Goal: Task Accomplishment & Management: Use online tool/utility

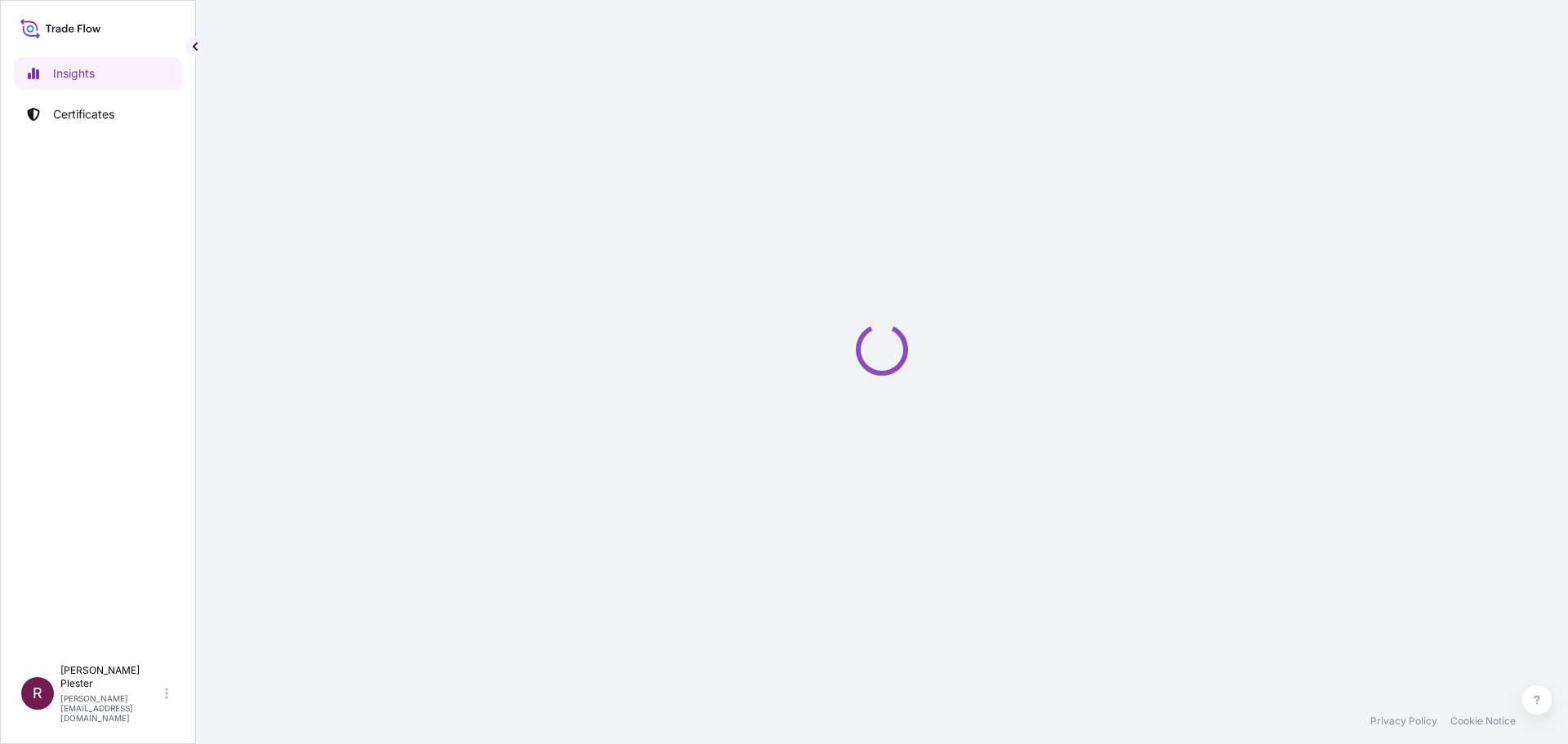
select select "2025"
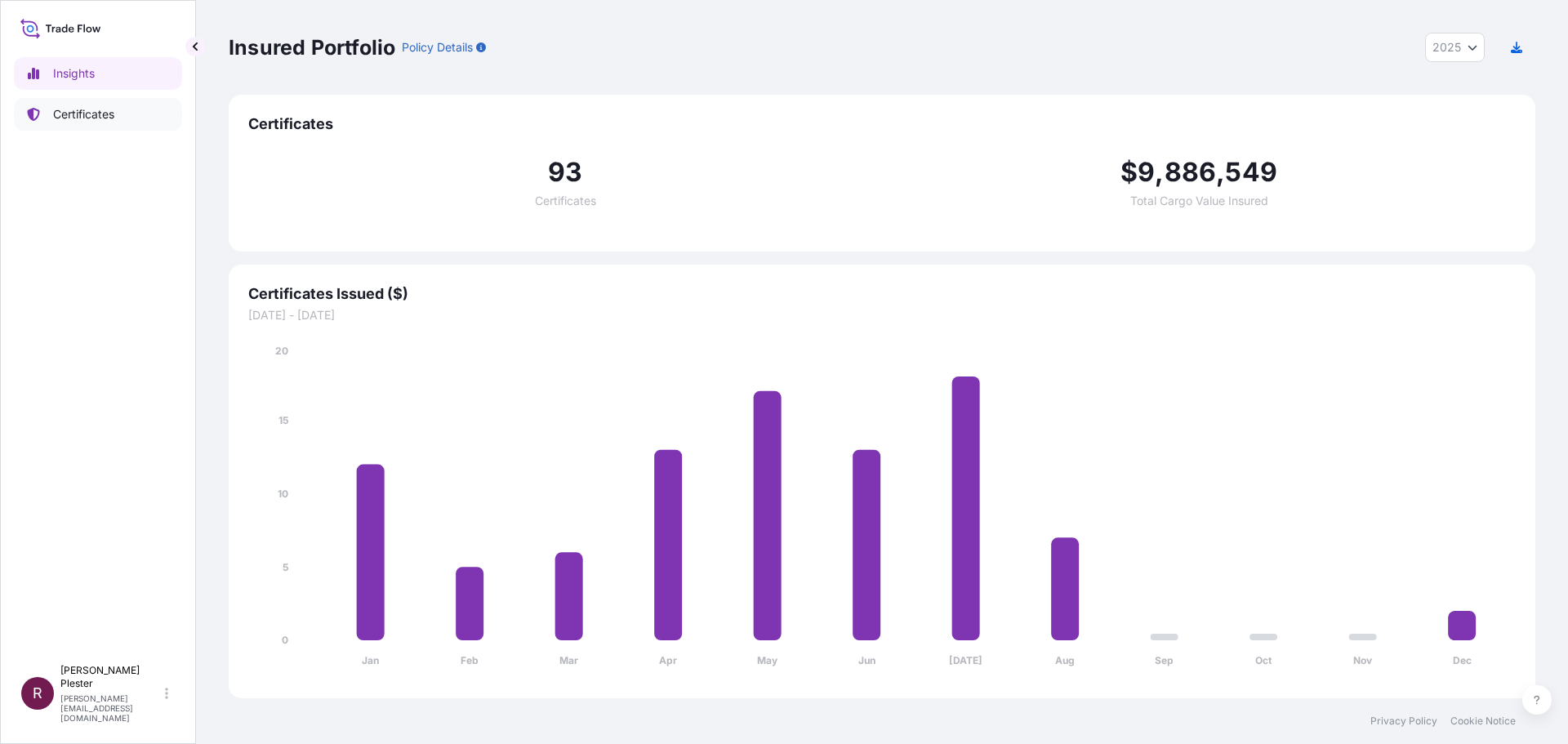
click at [85, 111] on p "Certificates" at bounding box center [83, 114] width 61 height 16
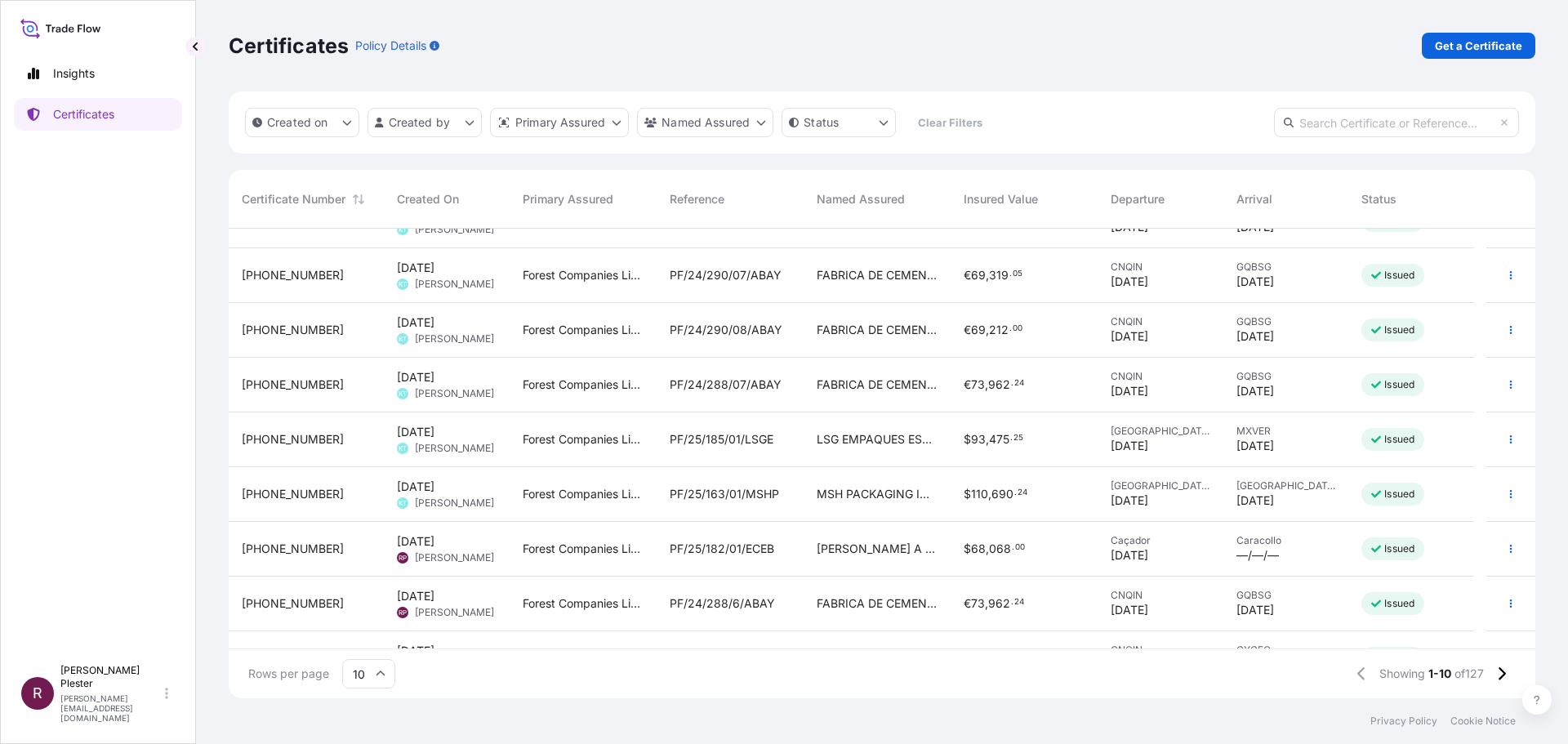
scroll to position [128, 0]
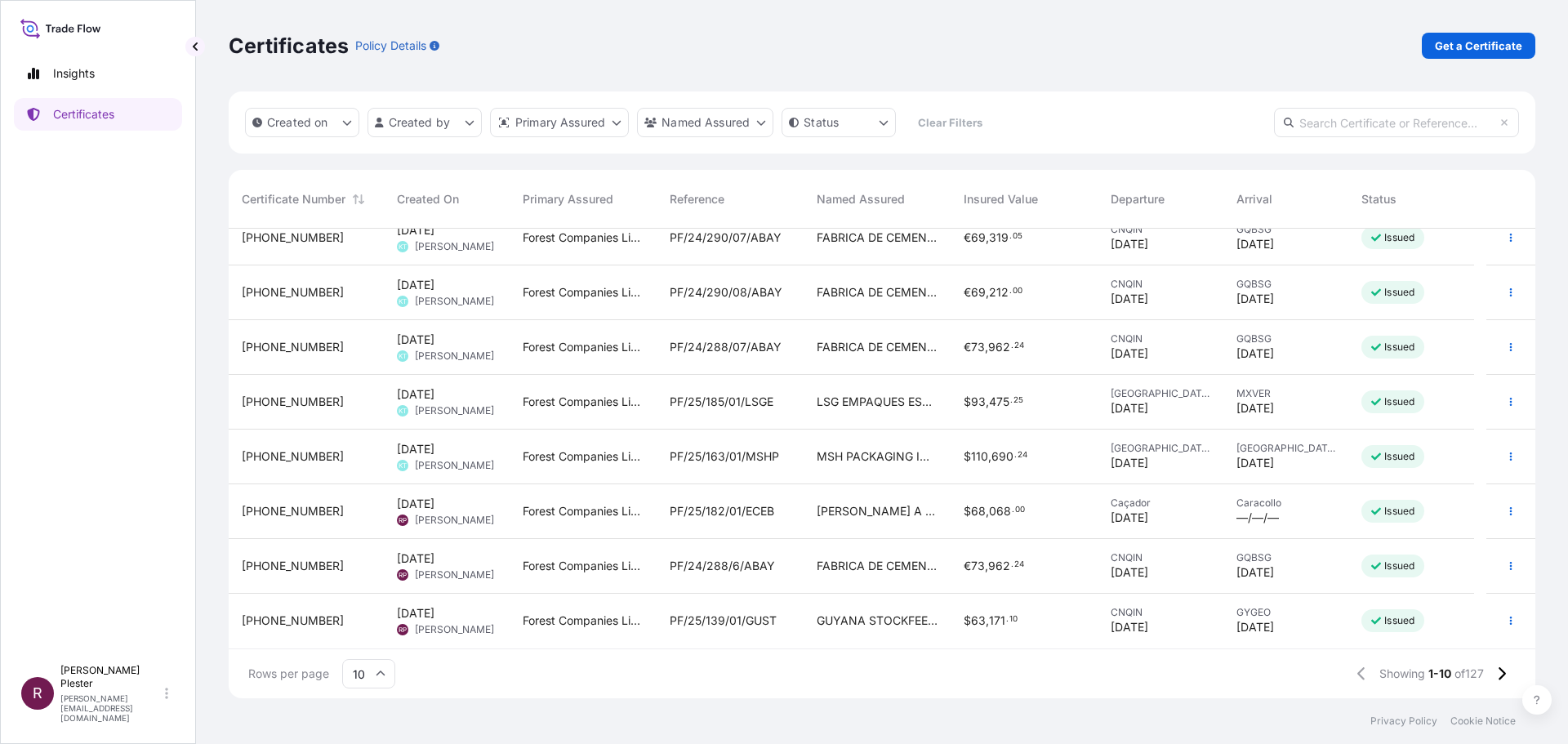
click at [734, 504] on span "PF/25/182/01/ECEB" at bounding box center [722, 510] width 104 height 16
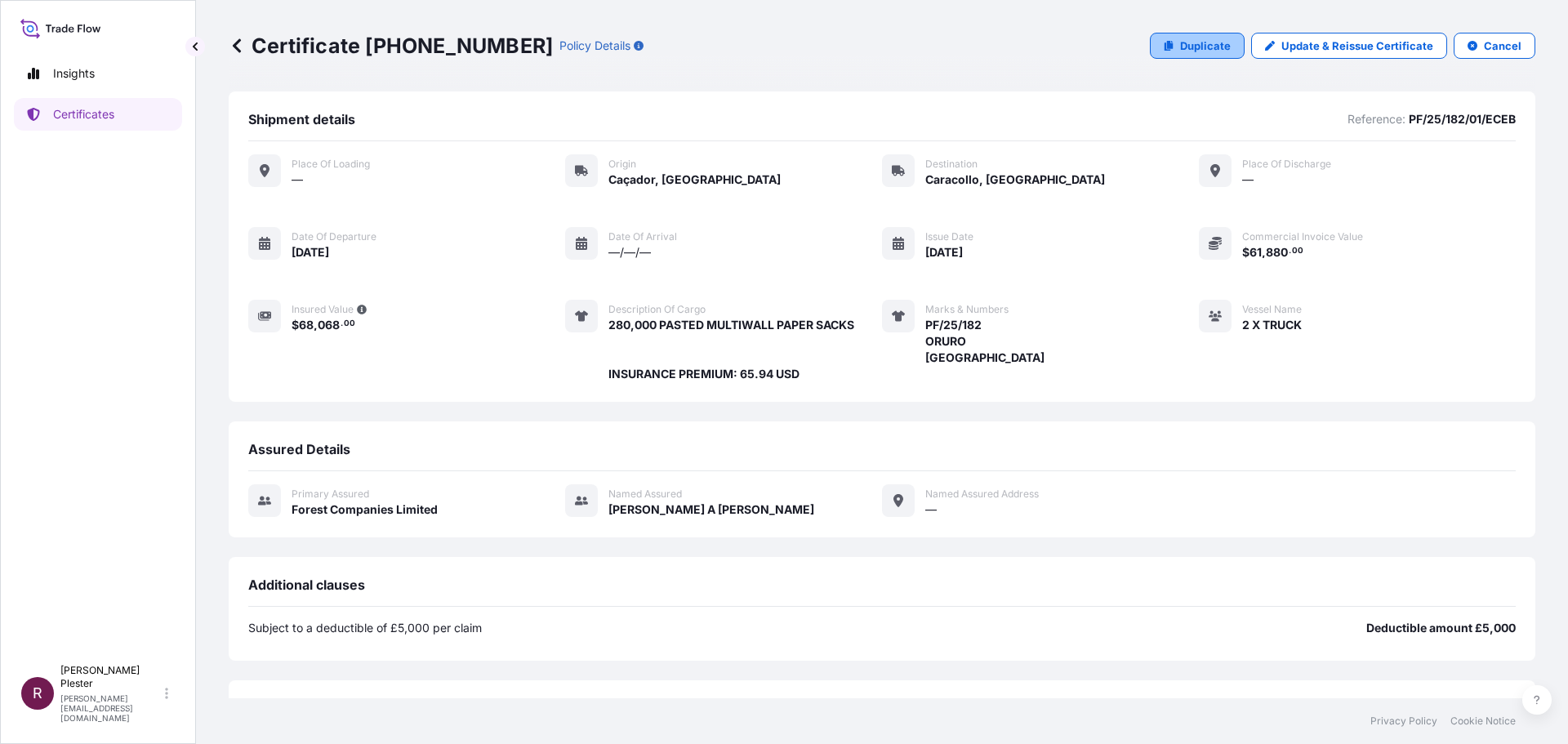
click at [1180, 44] on p "Duplicate" at bounding box center [1205, 45] width 50 height 16
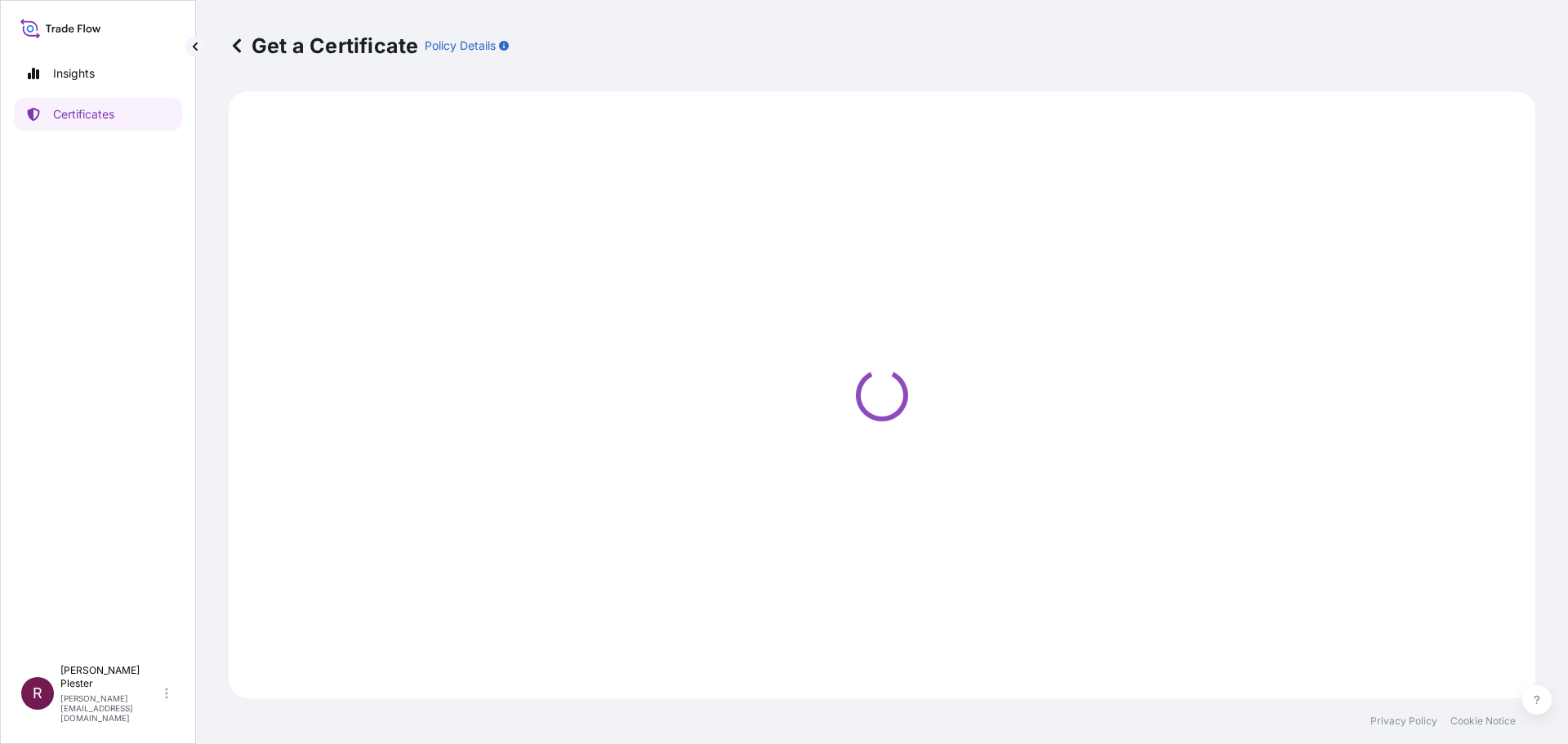
select select "Road"
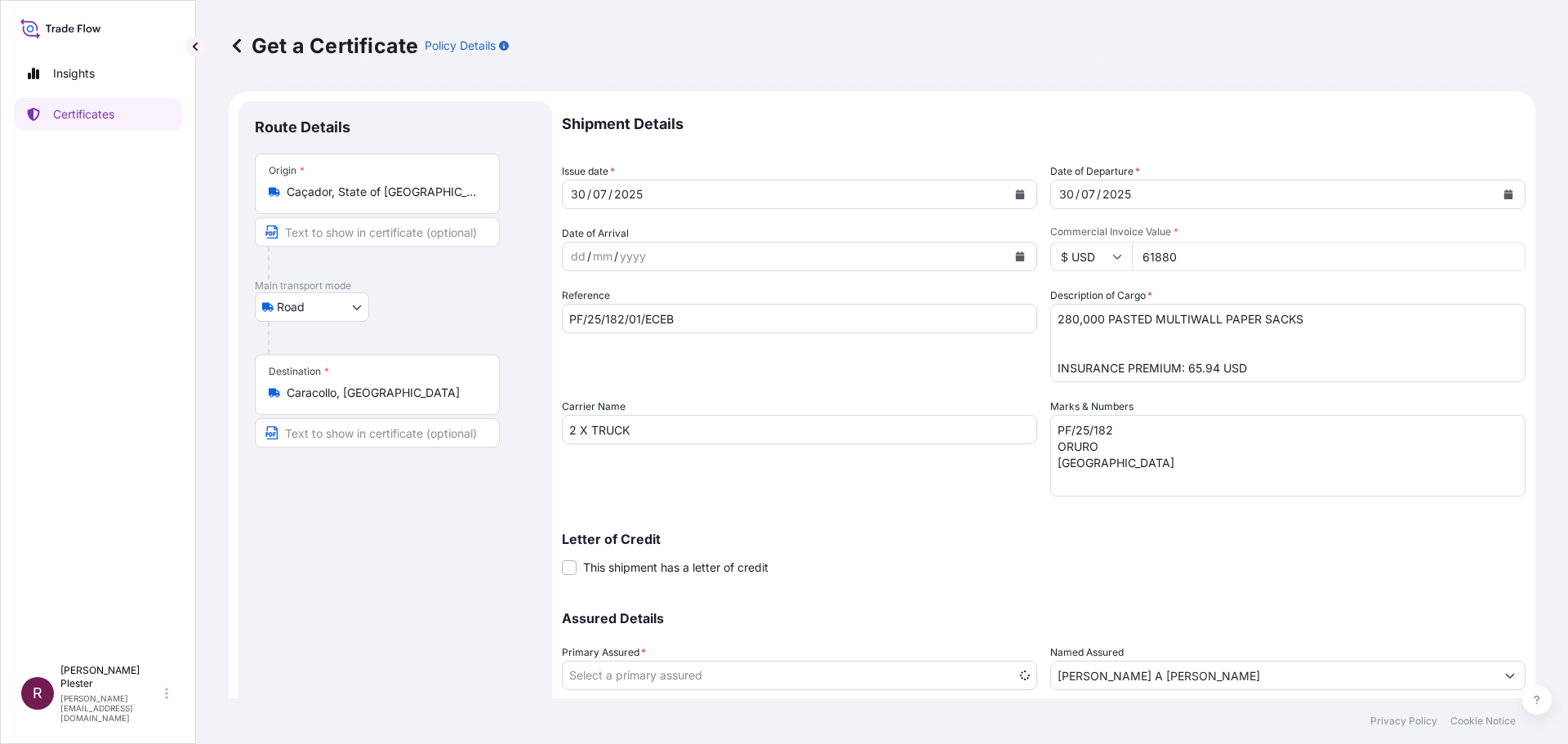
select select "31422"
click at [629, 187] on div "2025" at bounding box center [628, 194] width 32 height 19
click at [1019, 192] on button "Calendar" at bounding box center [1020, 194] width 26 height 26
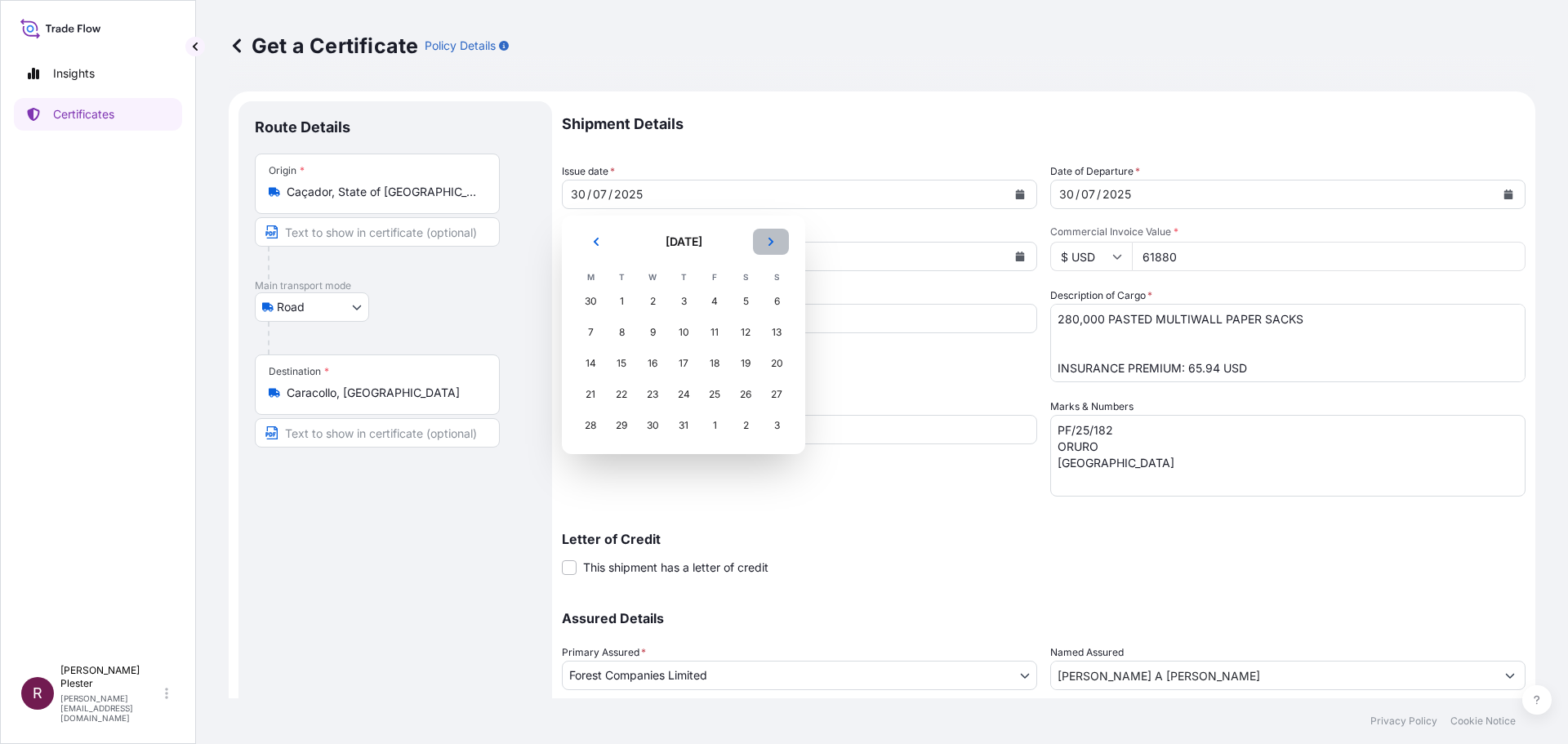
click at [776, 242] on button "Next" at bounding box center [770, 242] width 36 height 26
click at [718, 332] on div "8" at bounding box center [714, 332] width 29 height 29
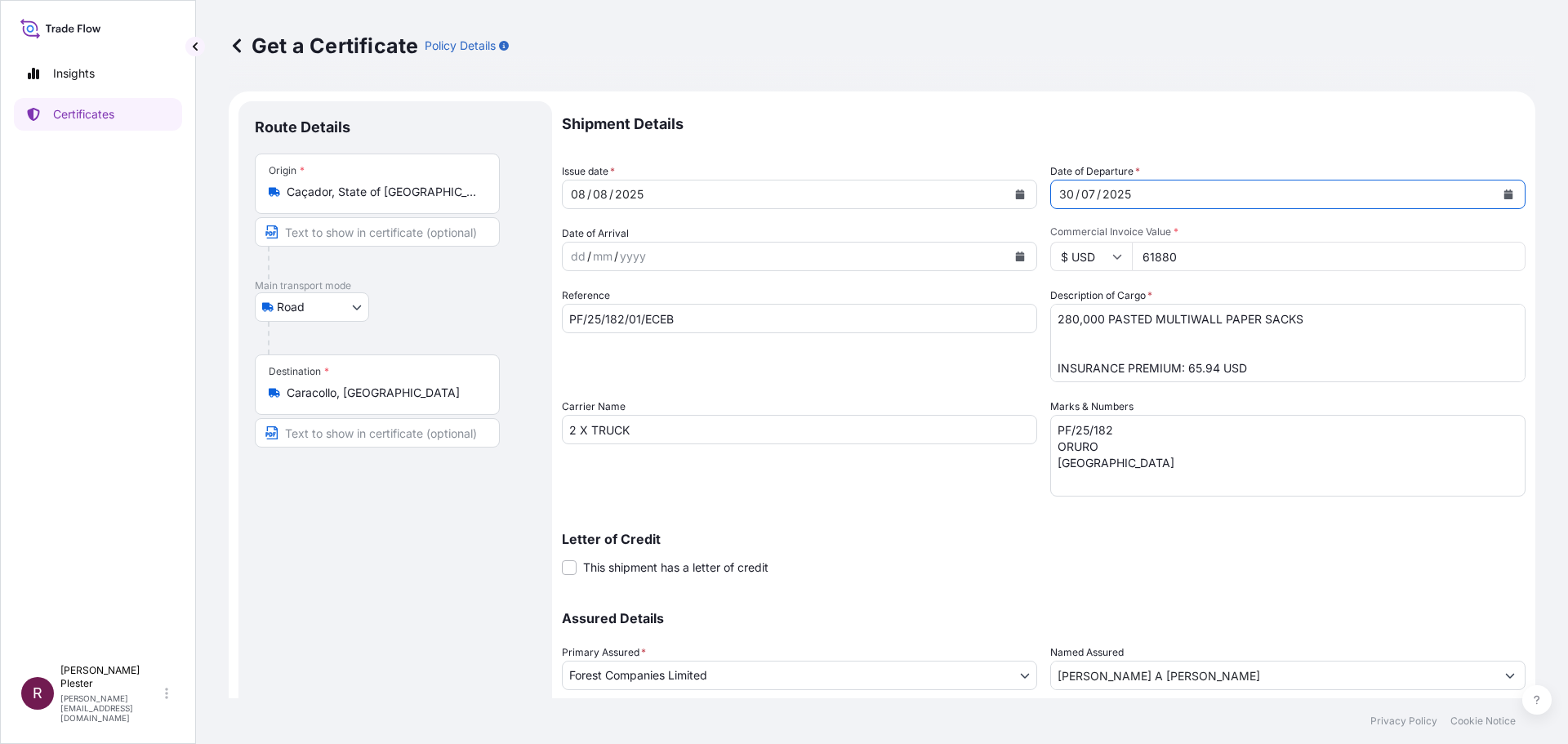
click at [1504, 196] on icon "Calendar" at bounding box center [1508, 194] width 9 height 10
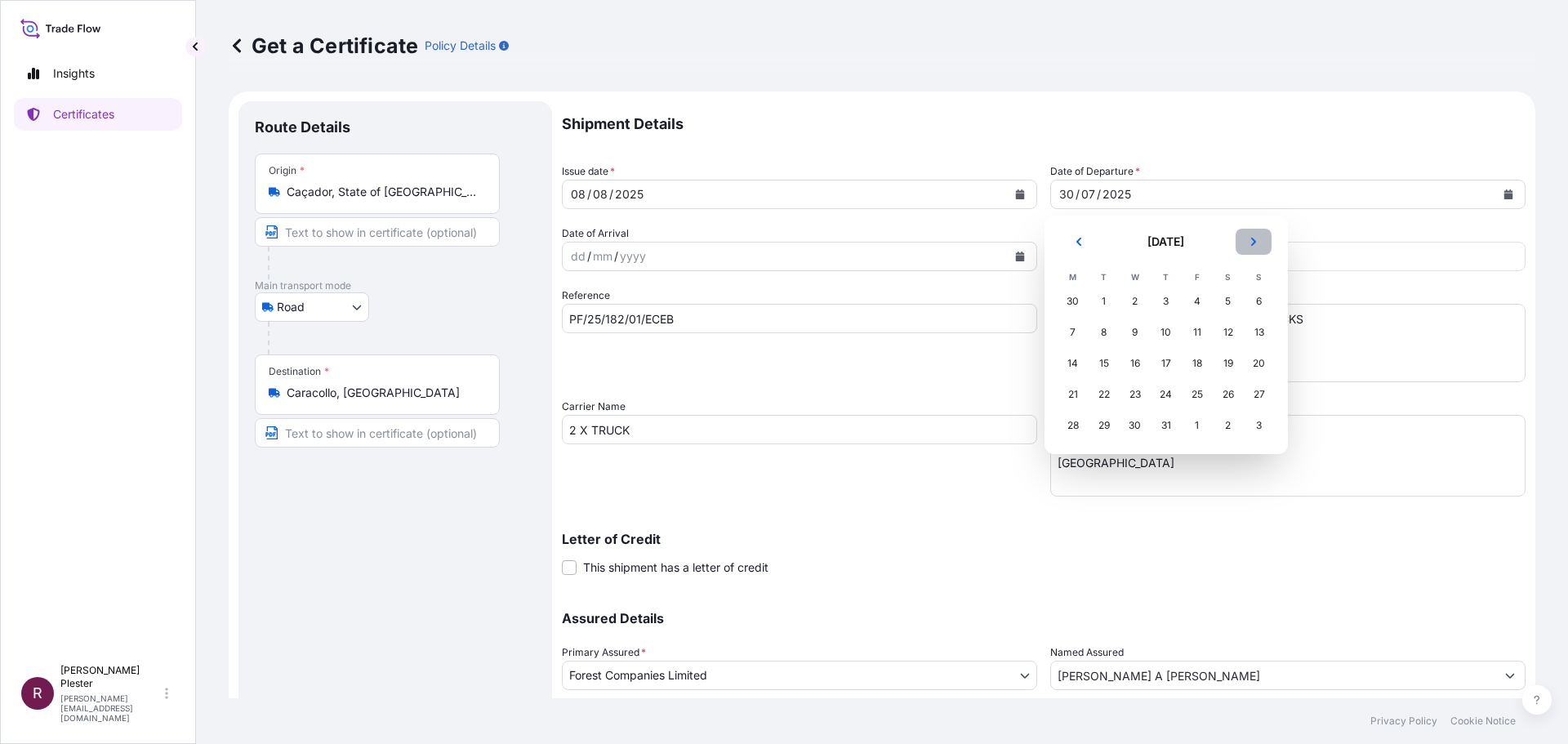
click at [1257, 247] on button "Next" at bounding box center [1253, 242] width 36 height 26
click at [1204, 334] on div "8" at bounding box center [1197, 332] width 29 height 29
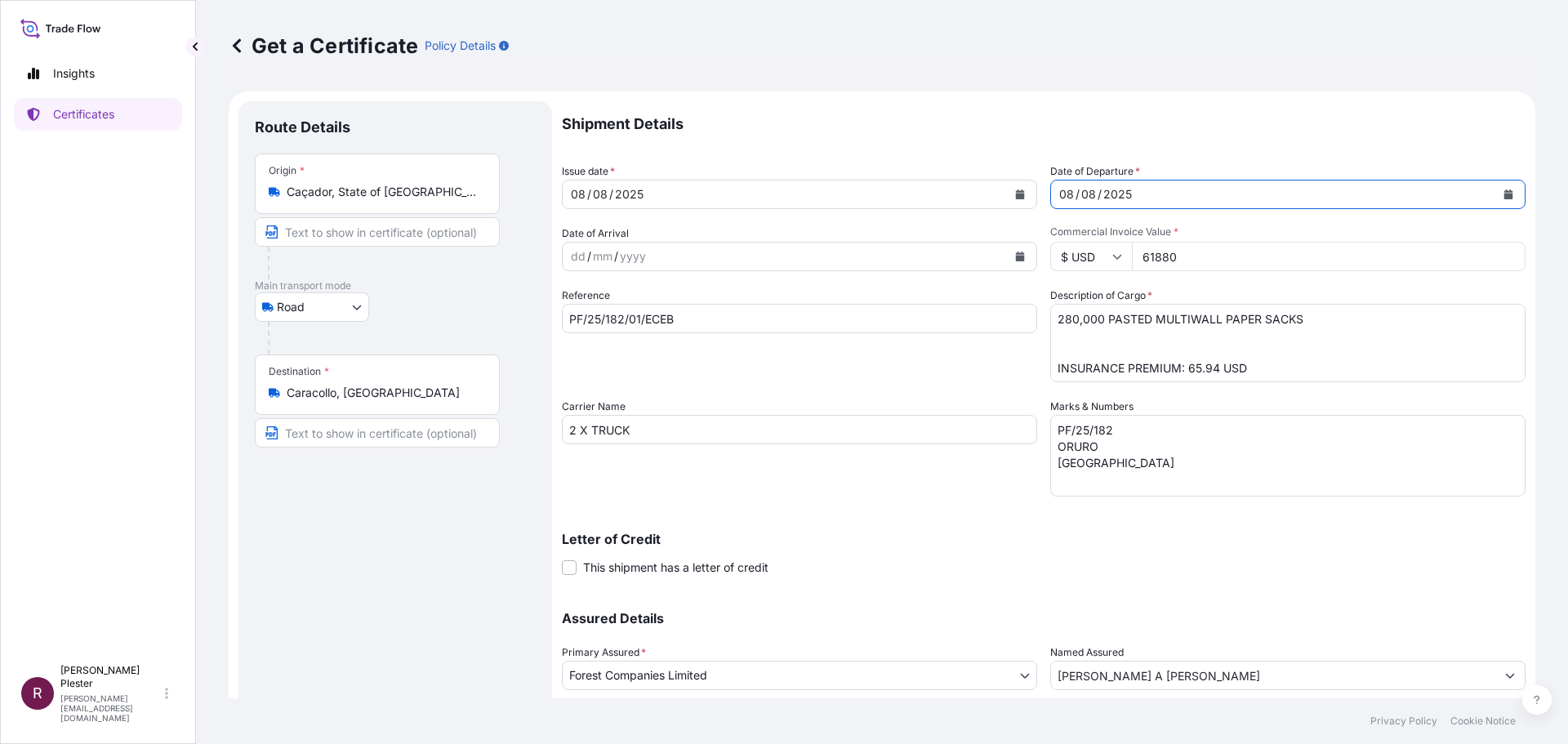
click at [622, 319] on input "PF/25/182/01/ECEB" at bounding box center [799, 318] width 476 height 29
type input "PF/25/207/01/ECEB"
click at [1072, 326] on textarea "280,000 PASTED MULTIWALL PAPER SACKS INSURANCE PREMIUM: 65.94 USD" at bounding box center [1289, 342] width 476 height 78
click at [1209, 365] on textarea "280,000 PASTED MULTIWALL PAPER SACKS INSURANCE PREMIUM: 65.94 USD" at bounding box center [1289, 342] width 476 height 78
type textarea "148,000 PASTED MULTIWALL PAPER SACKS INSURANCE PREMIUM: 35.06 USD"
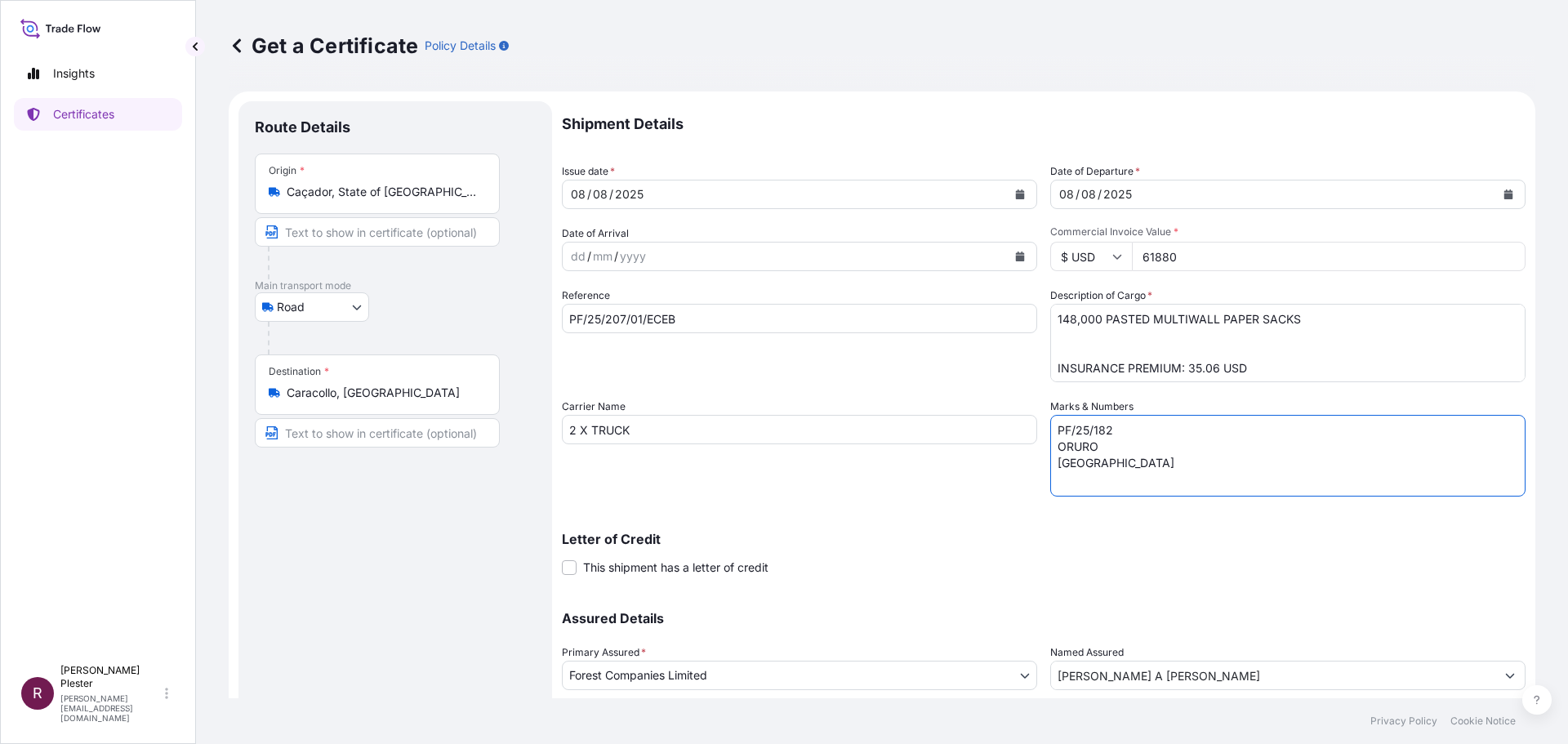
click at [1104, 426] on textarea "PF/25/182 ORURO BOLIVIA" at bounding box center [1289, 455] width 476 height 81
type textarea "PF/25/207 ORURO BOLIVIA"
click at [571, 432] on input "2 X TRUCK" at bounding box center [799, 429] width 476 height 29
type input "1 X TRUCK"
click at [1176, 259] on input "61880" at bounding box center [1328, 256] width 393 height 29
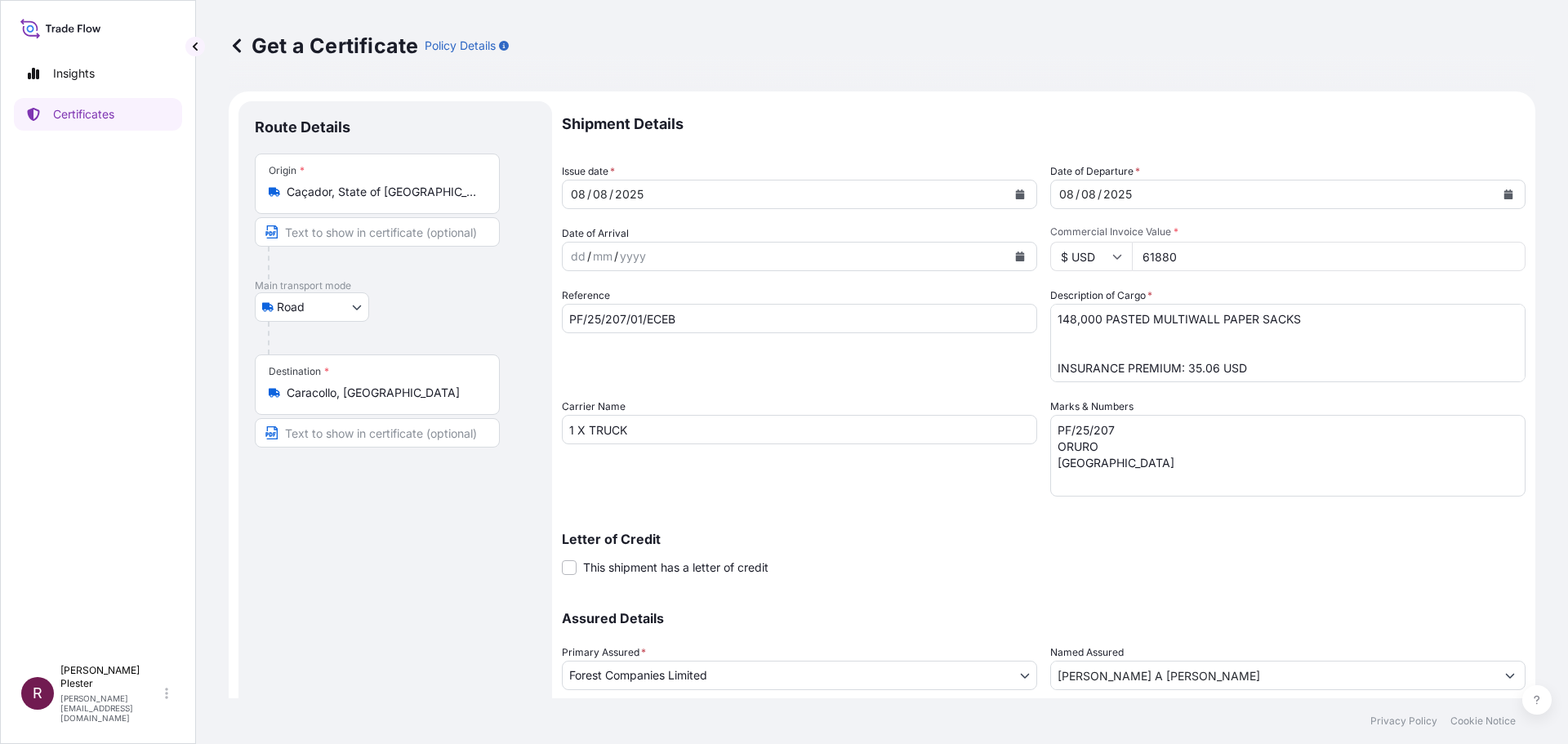
click at [1136, 259] on input "61880" at bounding box center [1328, 256] width 393 height 29
click at [1136, 261] on input "61880" at bounding box center [1328, 256] width 393 height 29
type input "80"
type input "32708.00"
click at [902, 361] on div "Reference PF/25/207/01/ECEB" at bounding box center [799, 334] width 476 height 95
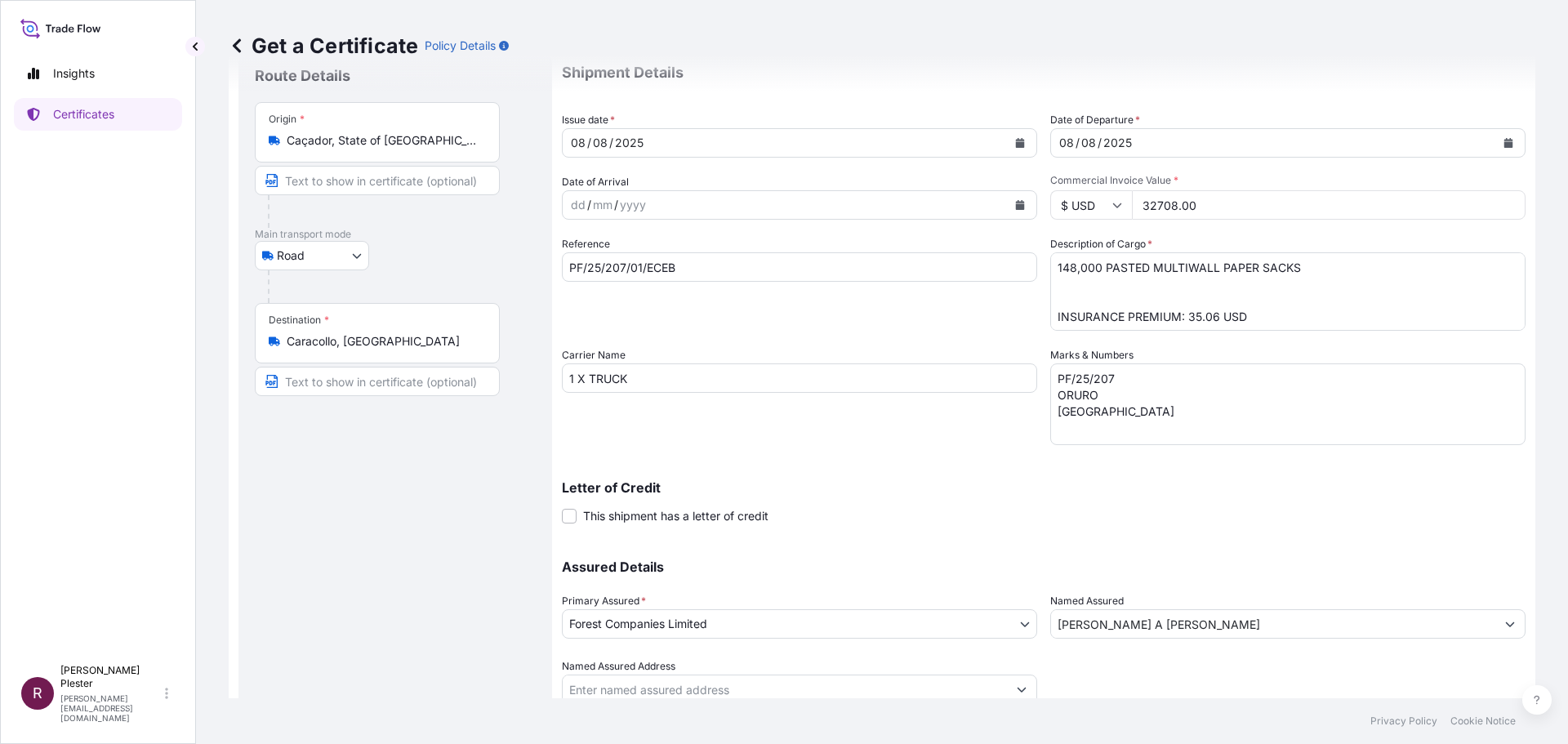
scroll to position [113, 0]
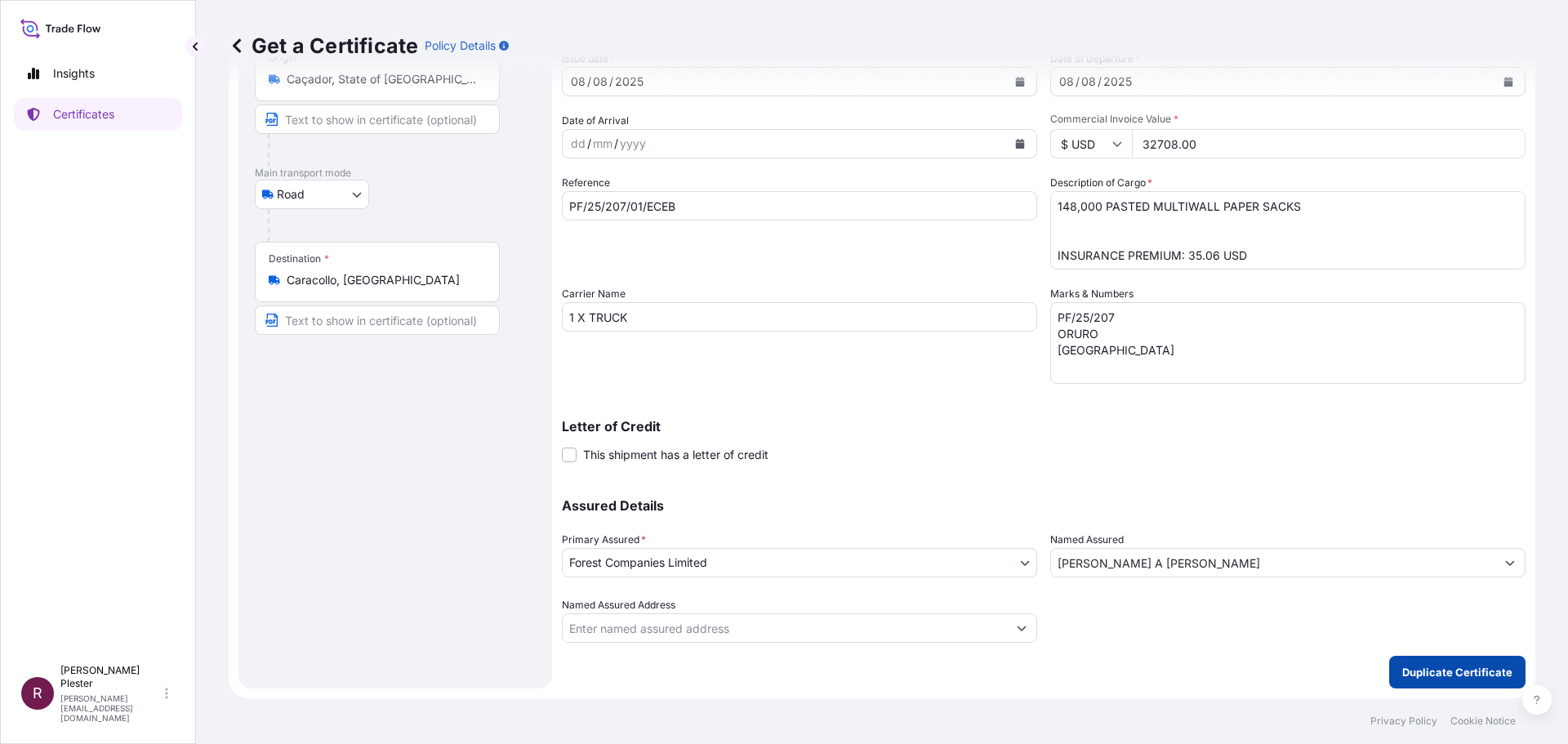
click at [1409, 669] on p "Duplicate Certificate" at bounding box center [1458, 672] width 110 height 16
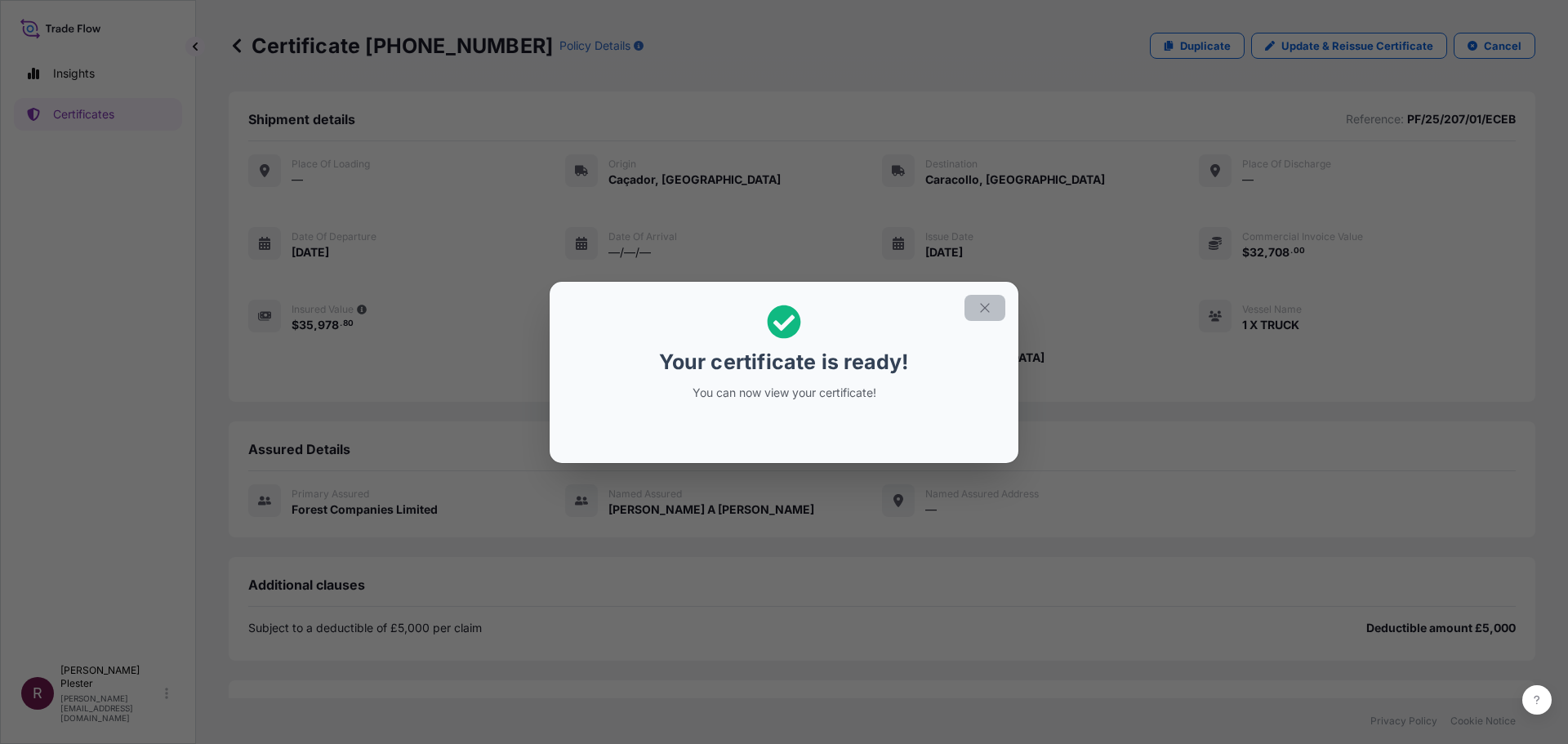
click at [975, 311] on button "button" at bounding box center [985, 307] width 41 height 26
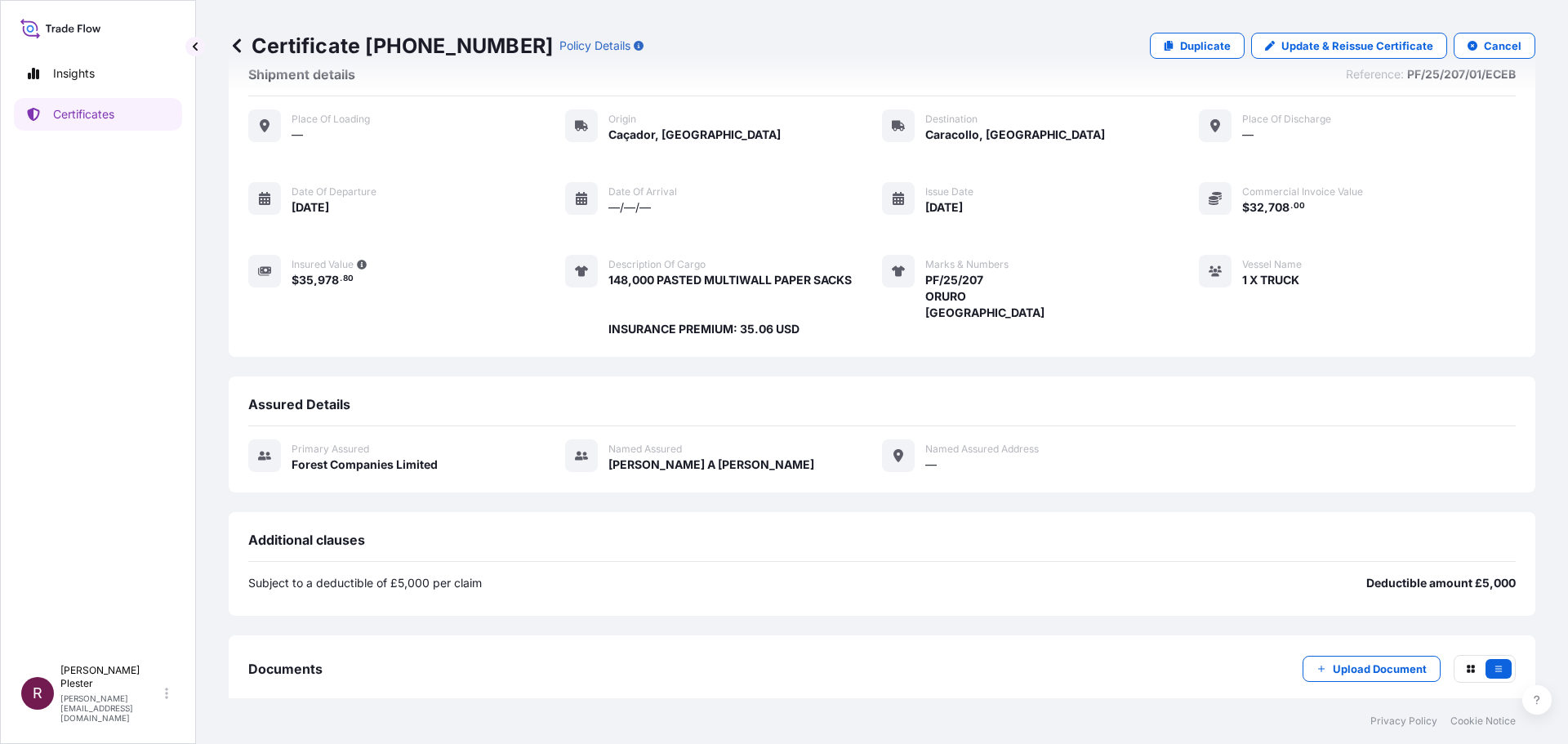
scroll to position [134, 0]
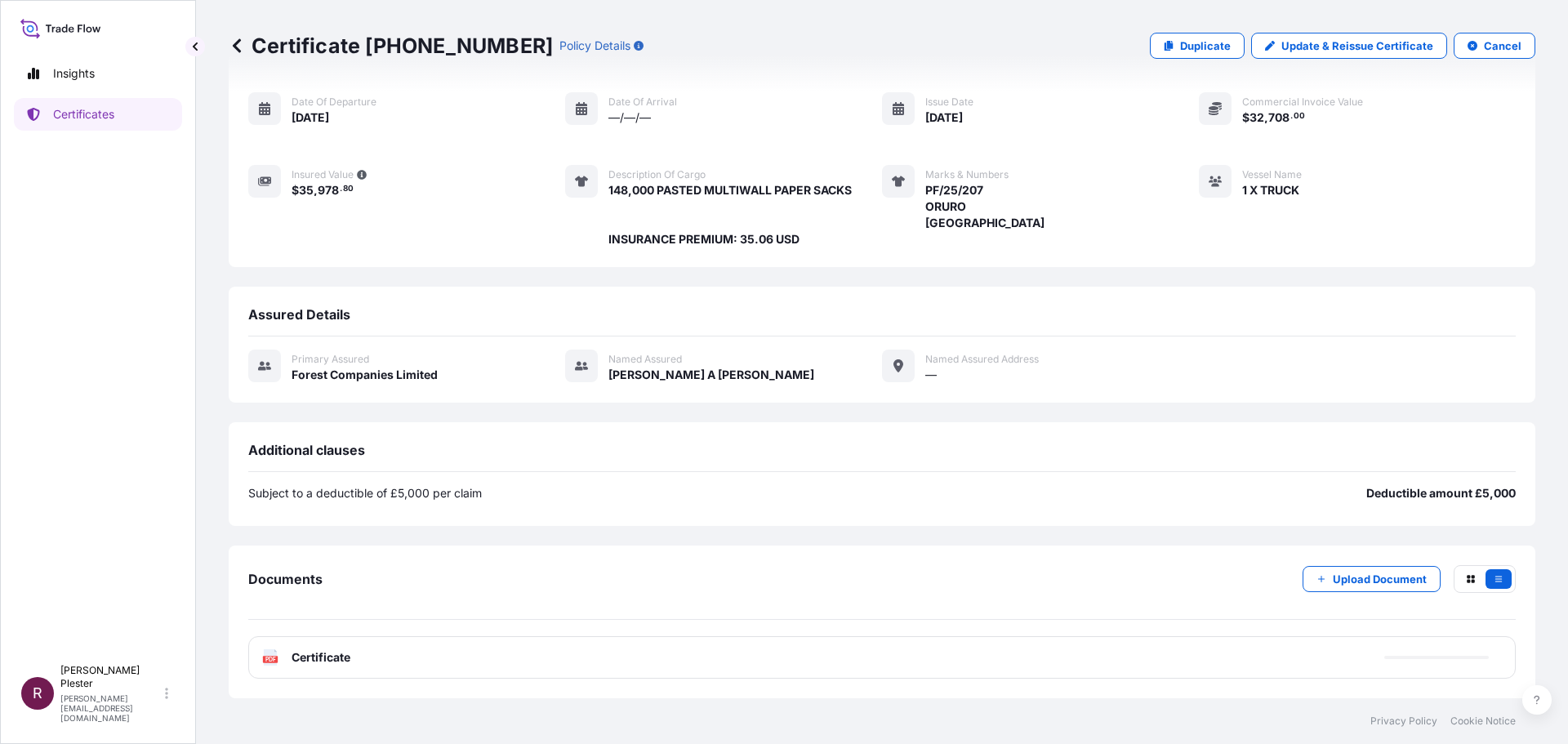
click at [320, 669] on div "PDF Certificate" at bounding box center [882, 657] width 1267 height 43
click at [319, 663] on span "Certificate" at bounding box center [321, 657] width 59 height 16
click at [273, 656] on text "PDF" at bounding box center [271, 659] width 11 height 6
click at [324, 656] on span "Certificate" at bounding box center [321, 657] width 59 height 16
